Goal: Information Seeking & Learning: Learn about a topic

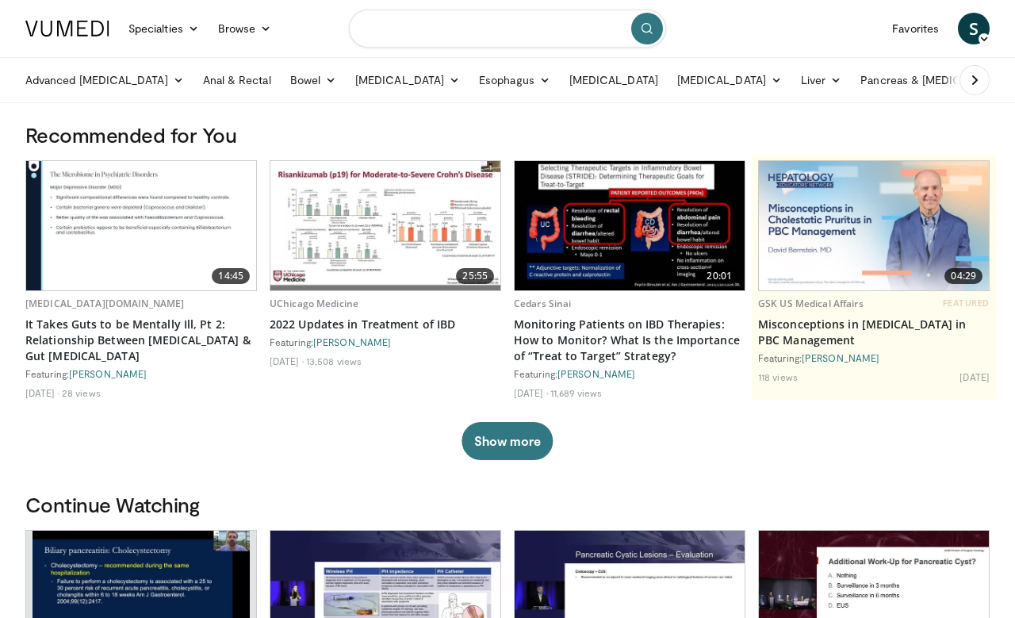
click at [544, 11] on input "Search topics, interventions" at bounding box center [507, 29] width 317 height 38
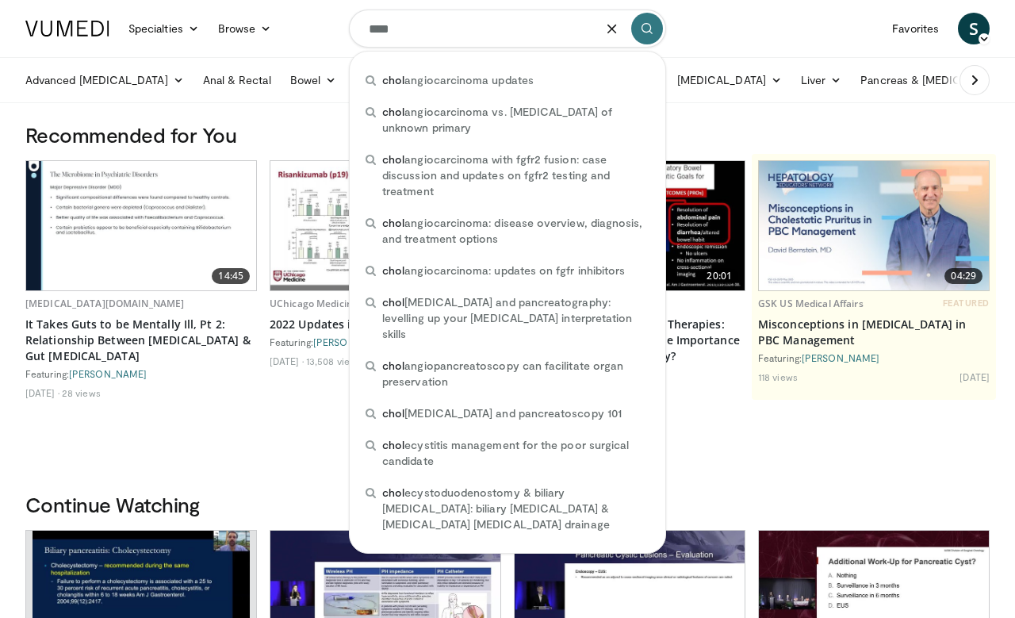
click at [610, 82] on div "chol angiocarcinoma updates" at bounding box center [507, 80] width 303 height 32
type input "**********"
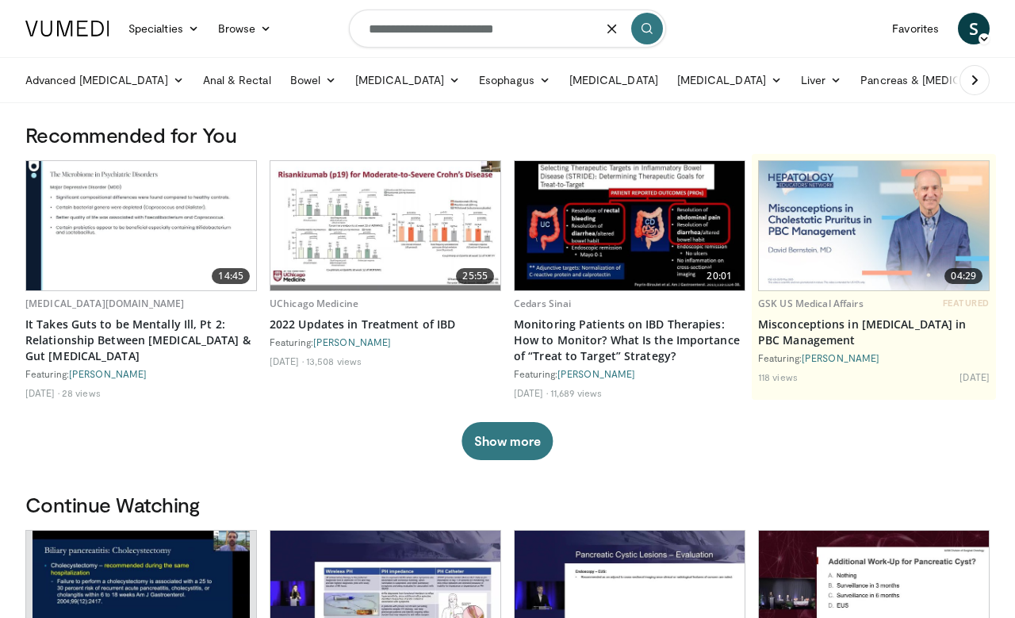
click at [648, 39] on button "submit" at bounding box center [647, 29] width 32 height 32
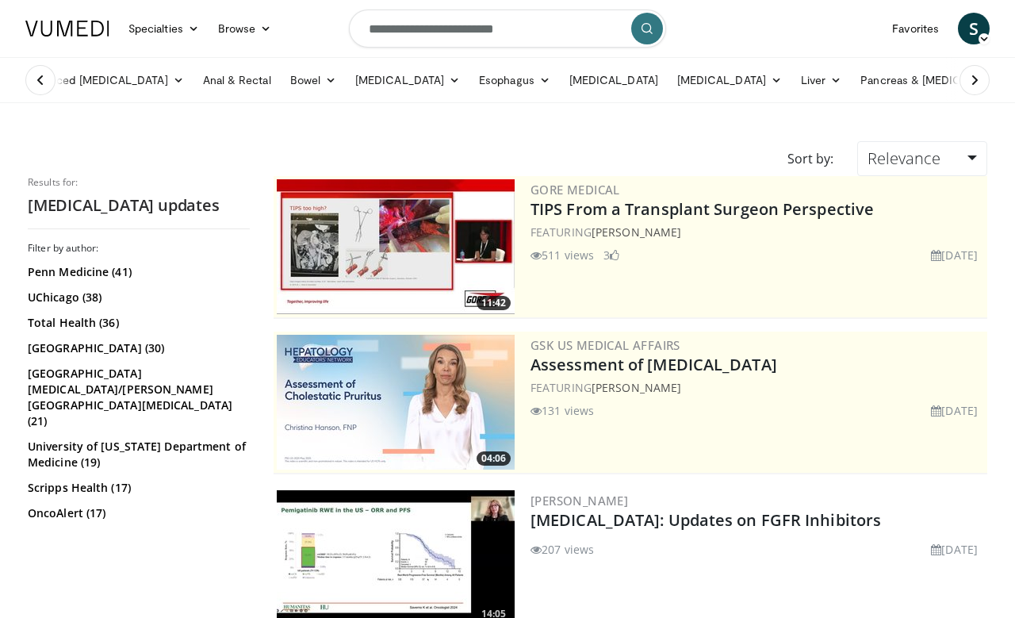
click at [543, 27] on input "**********" at bounding box center [507, 29] width 317 height 38
type input "**********"
click at [648, 42] on button "submit" at bounding box center [647, 29] width 32 height 32
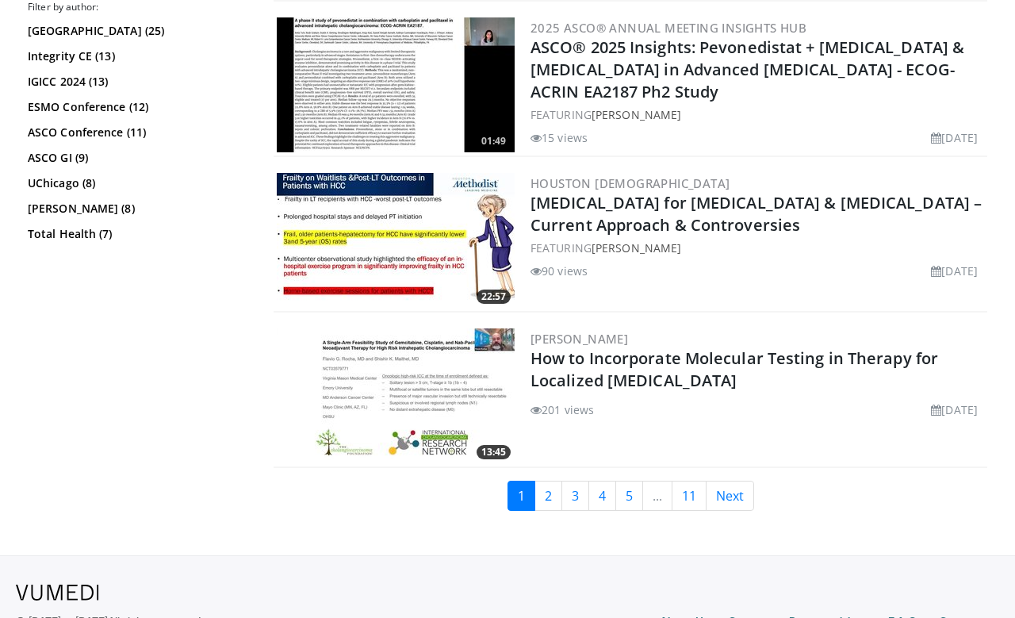
scroll to position [3893, 0]
click at [539, 501] on link "2" at bounding box center [549, 496] width 28 height 30
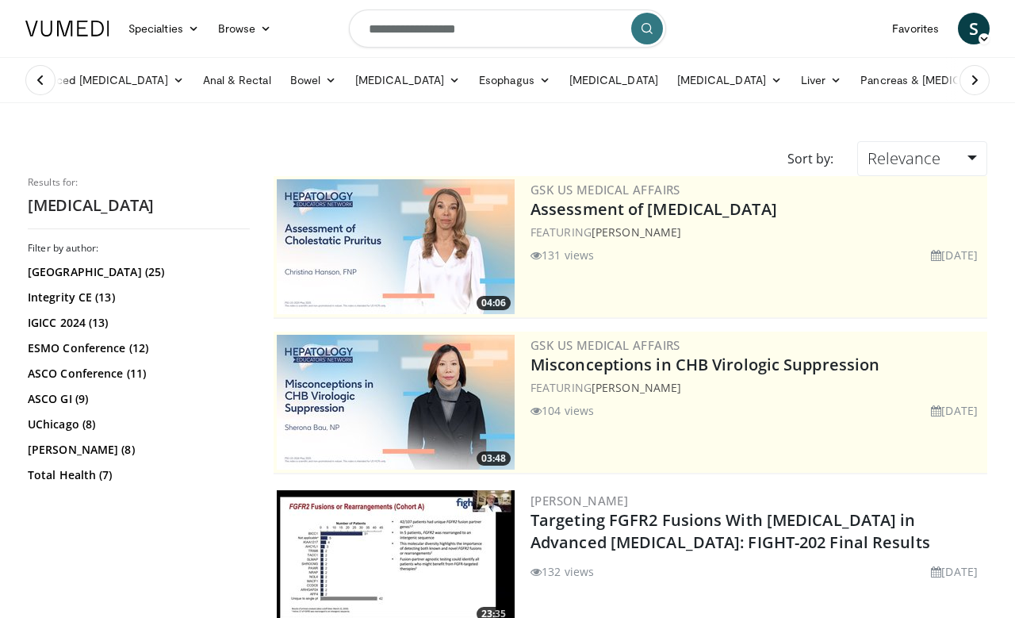
click at [554, 34] on input "**********" at bounding box center [507, 29] width 317 height 38
click at [634, 40] on input "**********" at bounding box center [507, 29] width 317 height 38
type input "**********"
click at [678, 31] on nav "Specialties Adult & Family Medicine Allergy, Asthma, Immunology Anesthesiology …" at bounding box center [508, 28] width 984 height 57
click at [657, 27] on button "submit" at bounding box center [647, 29] width 32 height 32
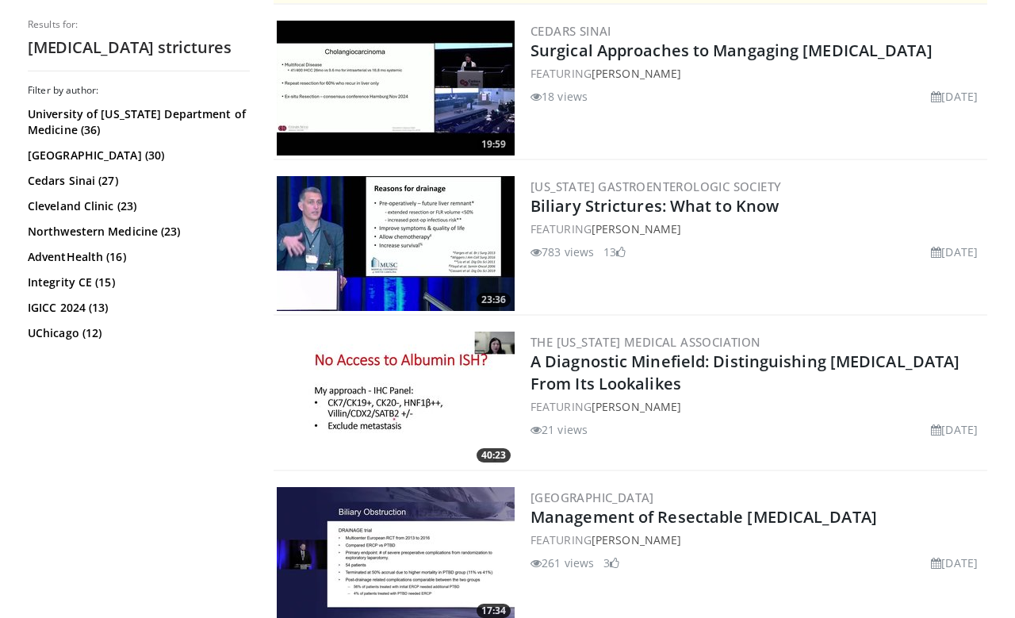
scroll to position [470, 0]
click at [713, 217] on link "Biliary Strictures: What to Know" at bounding box center [655, 205] width 248 height 21
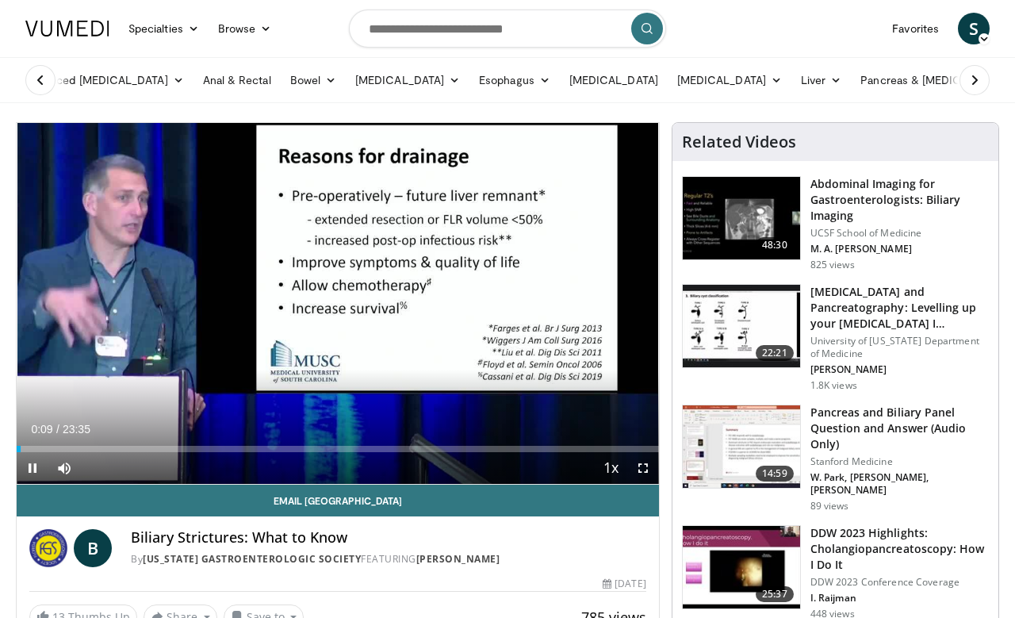
click at [600, 473] on button "Playback Rate" at bounding box center [612, 468] width 32 height 32
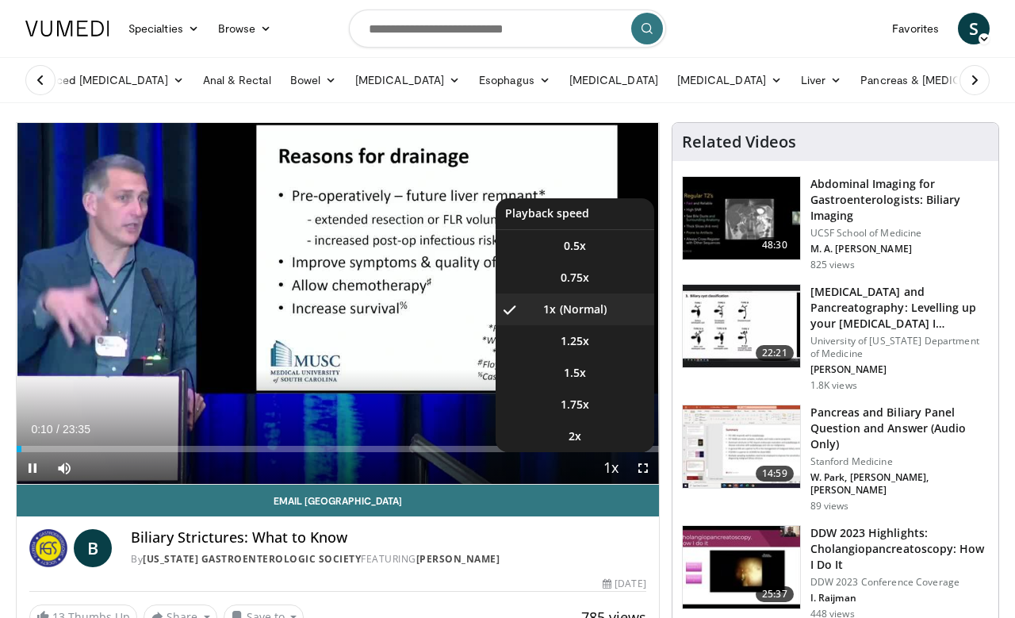
click at [601, 471] on button "Playback Rate" at bounding box center [612, 468] width 32 height 32
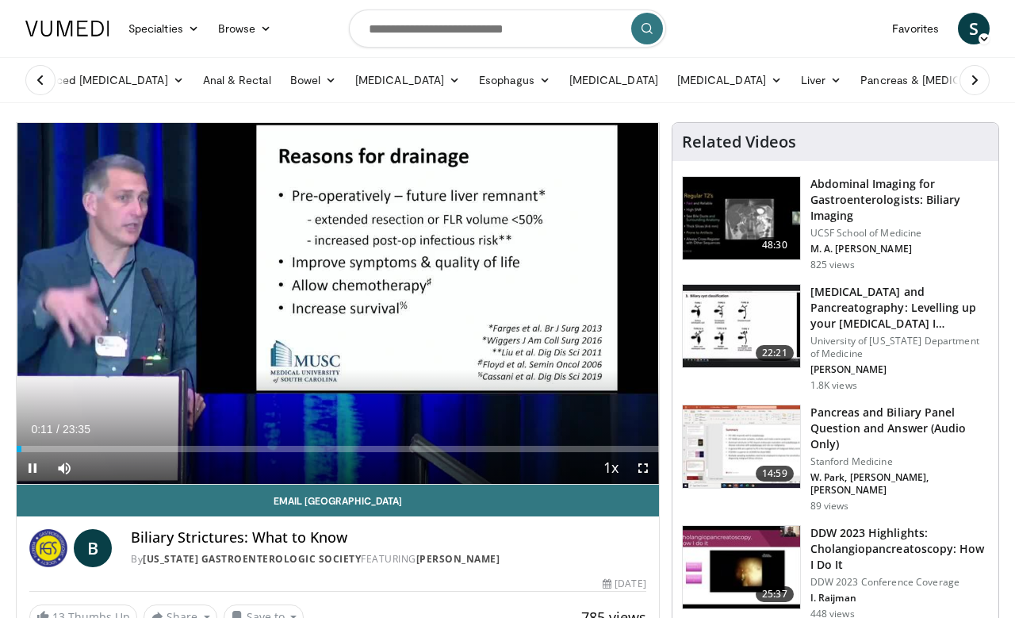
click at [612, 462] on span "Video Player" at bounding box center [611, 469] width 22 height 32
click at [604, 461] on button "Playback Rate" at bounding box center [612, 468] width 32 height 32
click at [346, 400] on div "10 seconds Tap to unmute" at bounding box center [338, 303] width 642 height 361
click at [54, 451] on div "Progress Bar" at bounding box center [36, 449] width 38 height 6
click at [45, 451] on div "Progress Bar" at bounding box center [31, 449] width 29 height 6
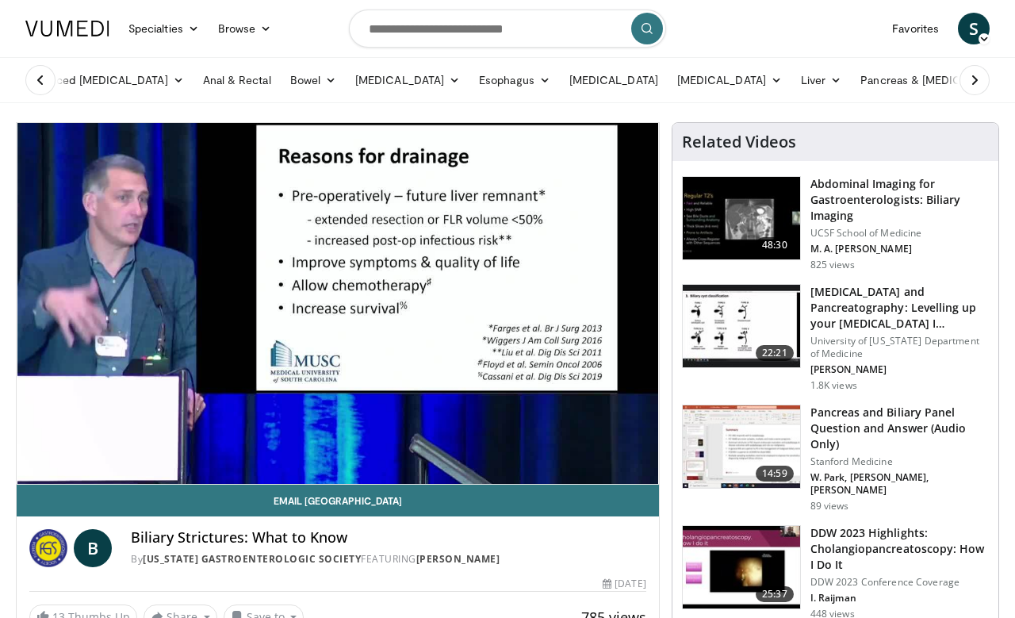
click at [228, 346] on div "10 seconds Tap to unmute" at bounding box center [338, 303] width 642 height 361
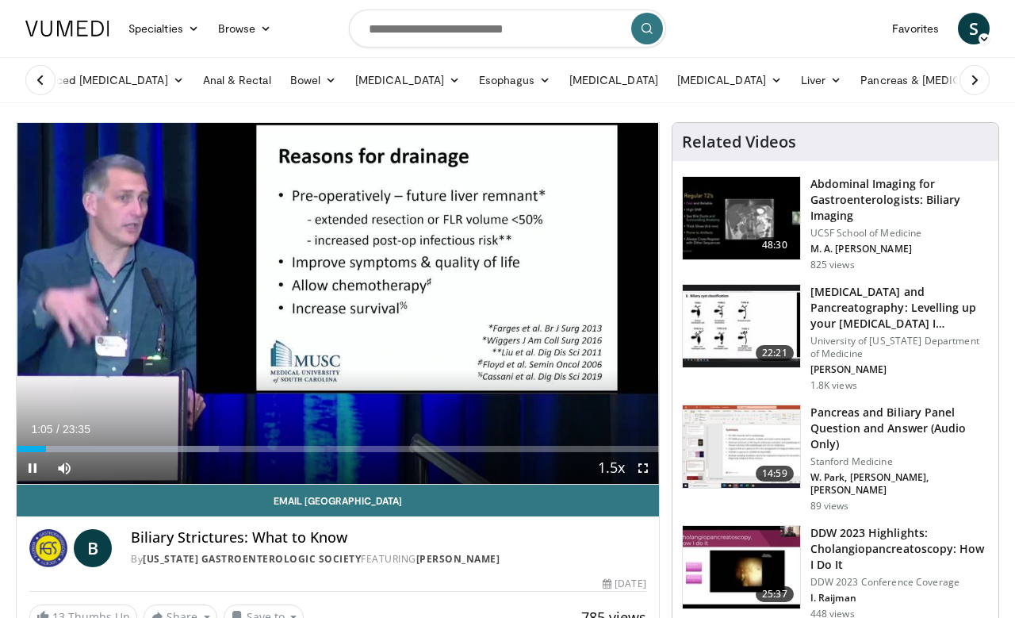
click at [243, 389] on div "10 seconds Tap to unmute" at bounding box center [338, 303] width 642 height 361
click at [197, 328] on div "10 seconds Tap to unmute" at bounding box center [338, 303] width 642 height 361
click at [186, 341] on div "10 seconds Tap to unmute" at bounding box center [338, 303] width 642 height 361
click at [68, 451] on div "Progress Bar" at bounding box center [46, 449] width 58 height 6
click at [78, 437] on div "Loaded : 33.64%" at bounding box center [338, 444] width 642 height 15
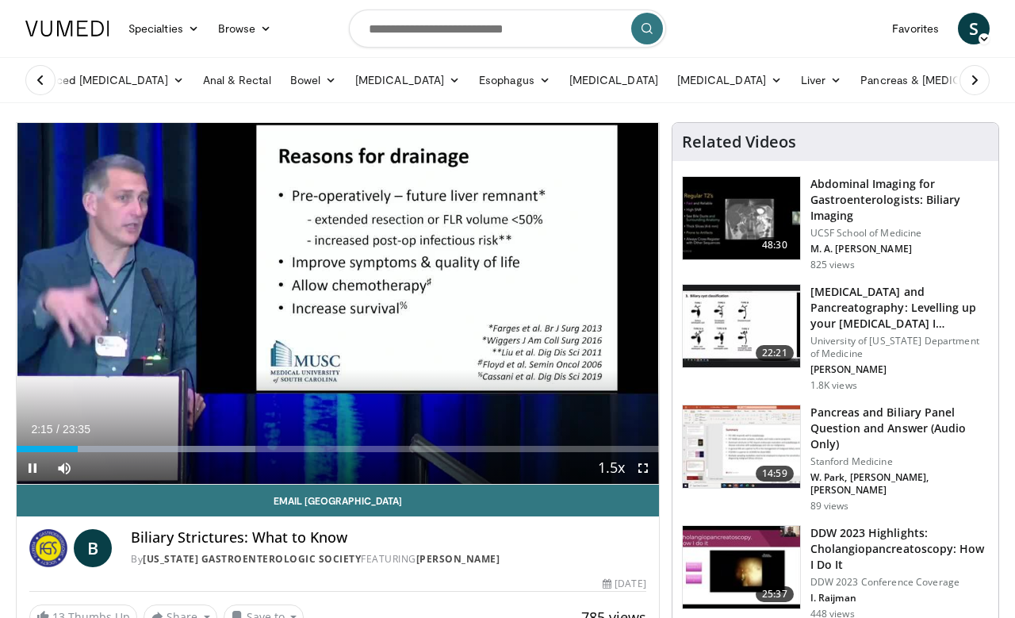
click at [67, 451] on div "Progress Bar" at bounding box center [47, 449] width 61 height 6
click at [191, 329] on div "10 seconds Tap to unmute" at bounding box center [338, 303] width 642 height 361
click at [129, 380] on div "10 seconds Tap to unmute" at bounding box center [338, 303] width 642 height 361
click at [64, 447] on div "Progress Bar" at bounding box center [43, 449] width 52 height 6
click at [469, 380] on div "10 seconds Tap to unmute" at bounding box center [338, 303] width 642 height 361
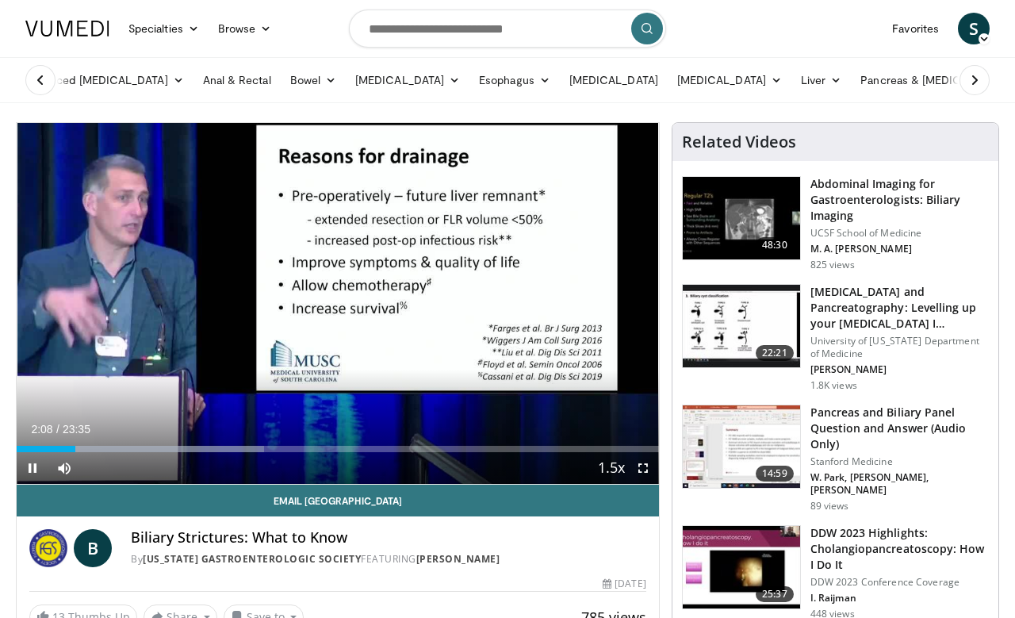
click at [471, 388] on div "10 seconds Tap to unmute" at bounding box center [338, 303] width 642 height 361
click at [117, 347] on div "10 seconds Tap to unmute" at bounding box center [338, 303] width 642 height 361
click at [90, 449] on div "Progress Bar" at bounding box center [58, 449] width 82 height 6
click at [98, 424] on div "Current Time 2:43 / Duration 23:35" at bounding box center [338, 429] width 642 height 14
click at [98, 416] on div "10 seconds Tap to unmute" at bounding box center [338, 303] width 642 height 361
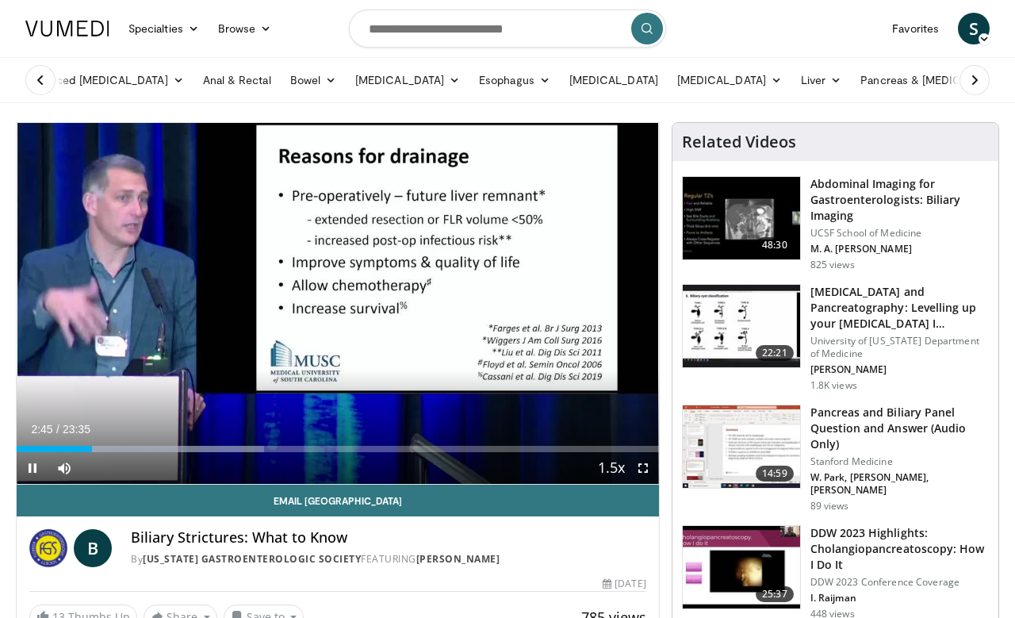
click at [83, 451] on div "Progress Bar" at bounding box center [54, 449] width 75 height 6
click at [67, 448] on div "Progress Bar" at bounding box center [46, 449] width 59 height 6
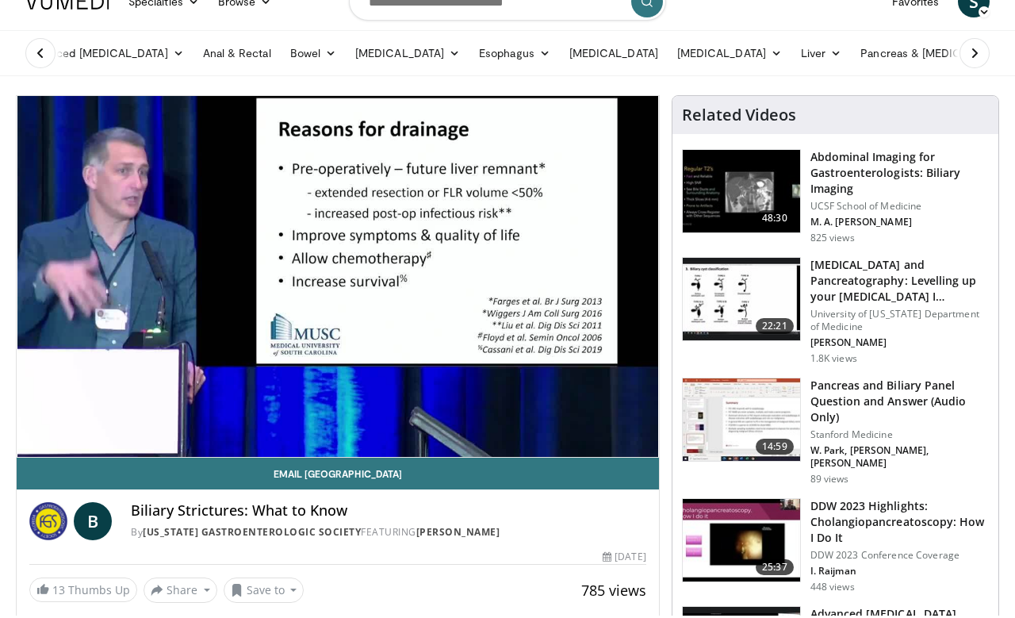
scroll to position [27, 0]
